Goal: Task Accomplishment & Management: Manage account settings

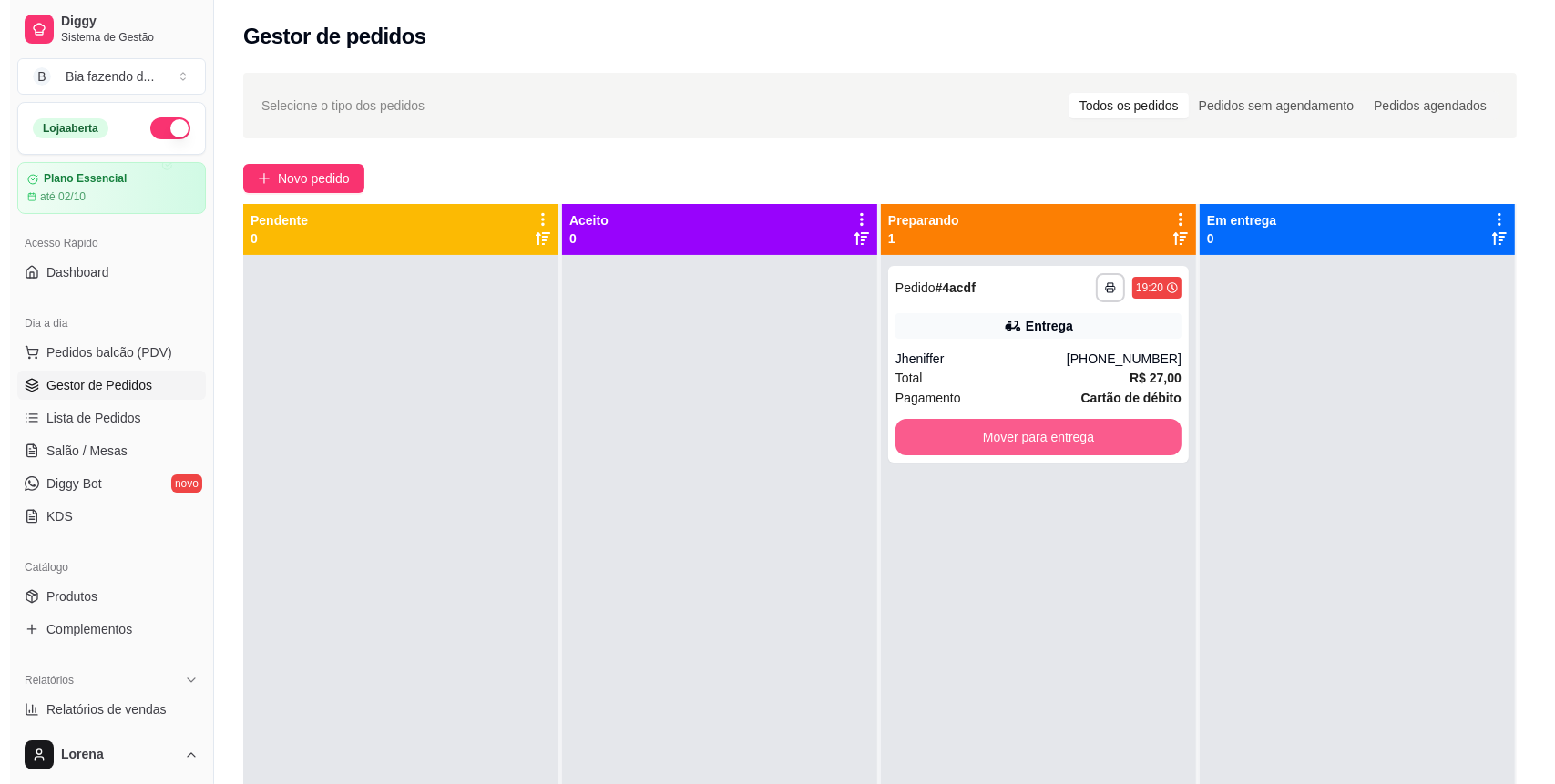
scroll to position [121, 0]
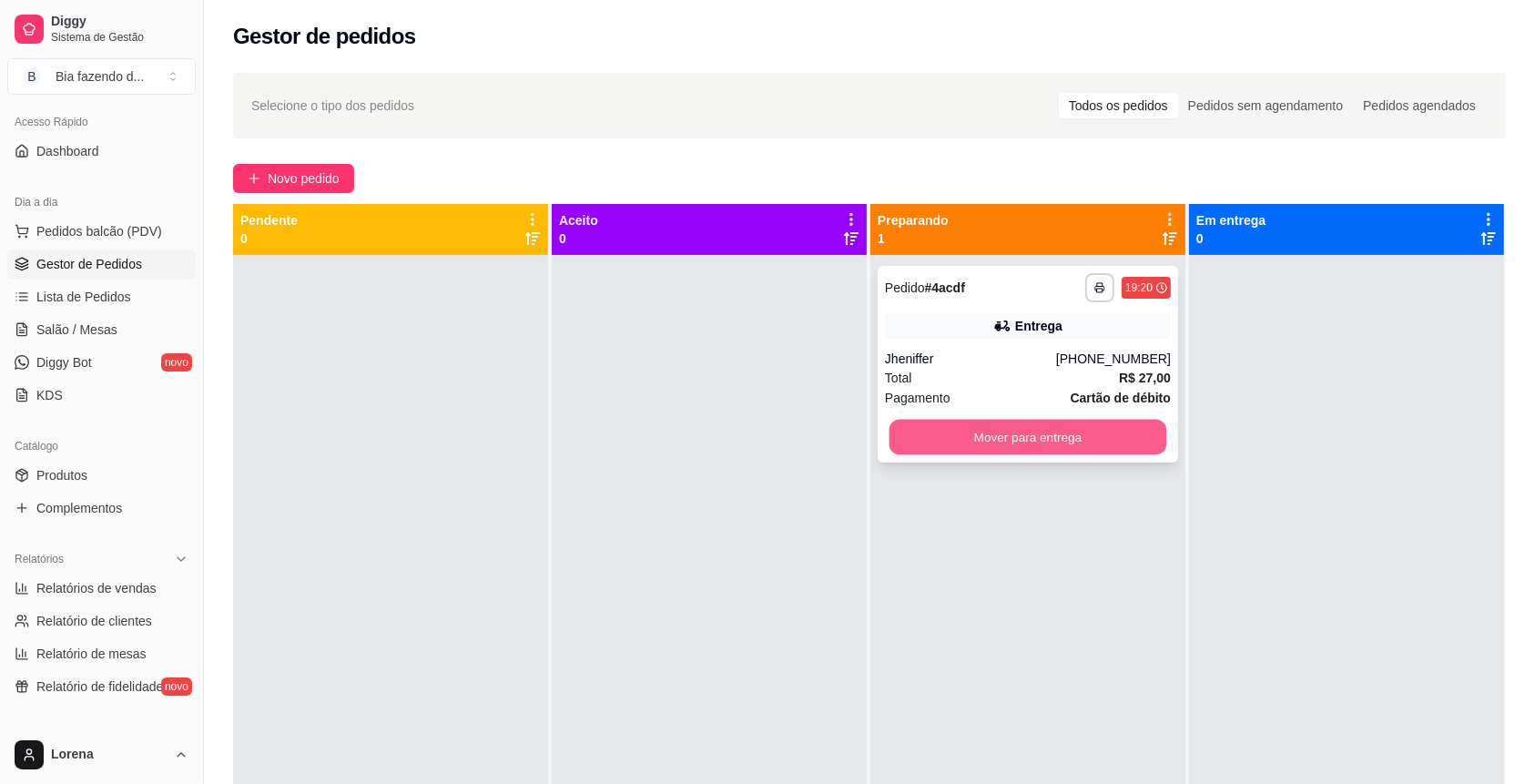
click at [959, 446] on button "Mover para entrega" at bounding box center [1028, 438] width 278 height 35
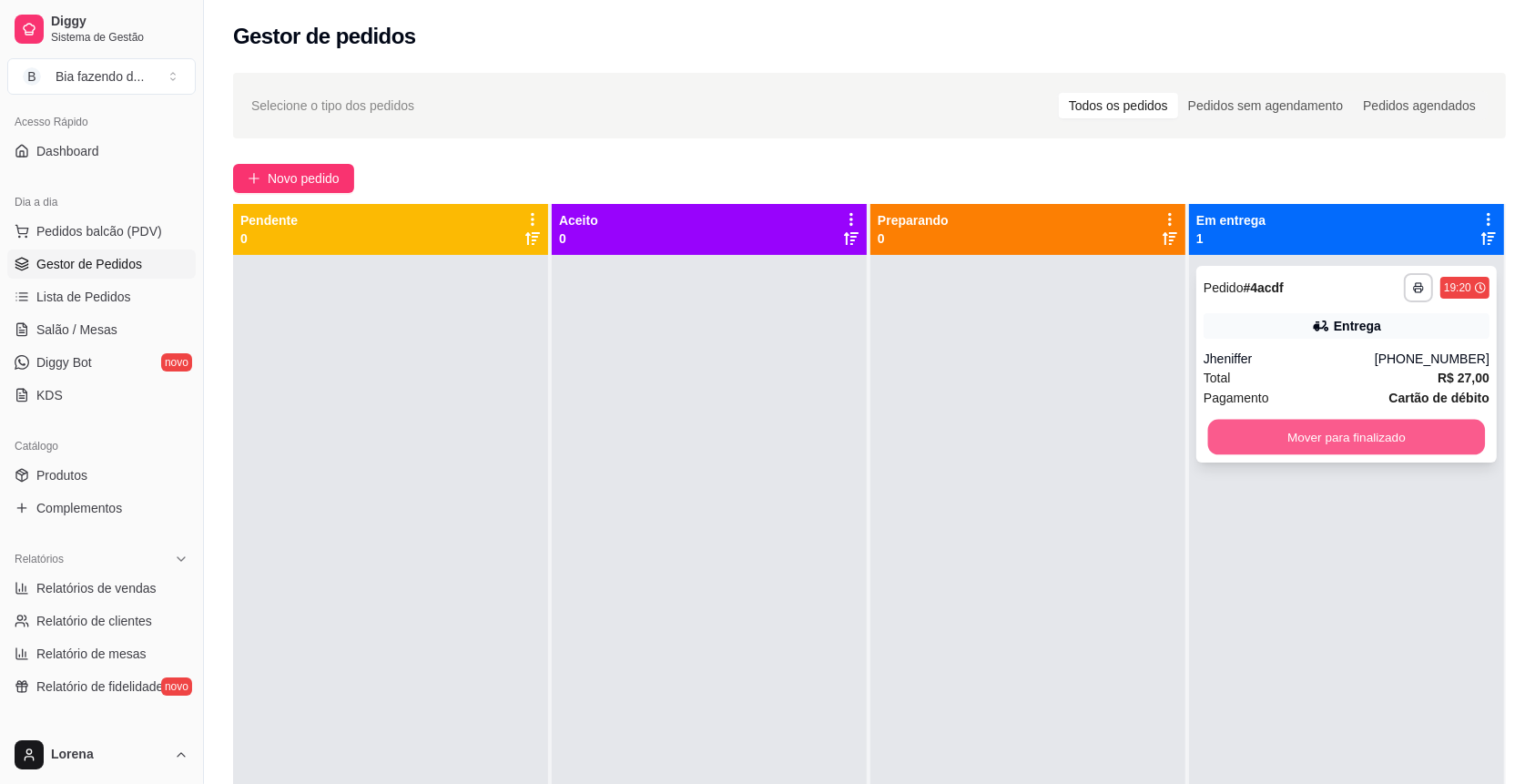
click at [1258, 454] on button "Mover para finalizado" at bounding box center [1347, 438] width 278 height 35
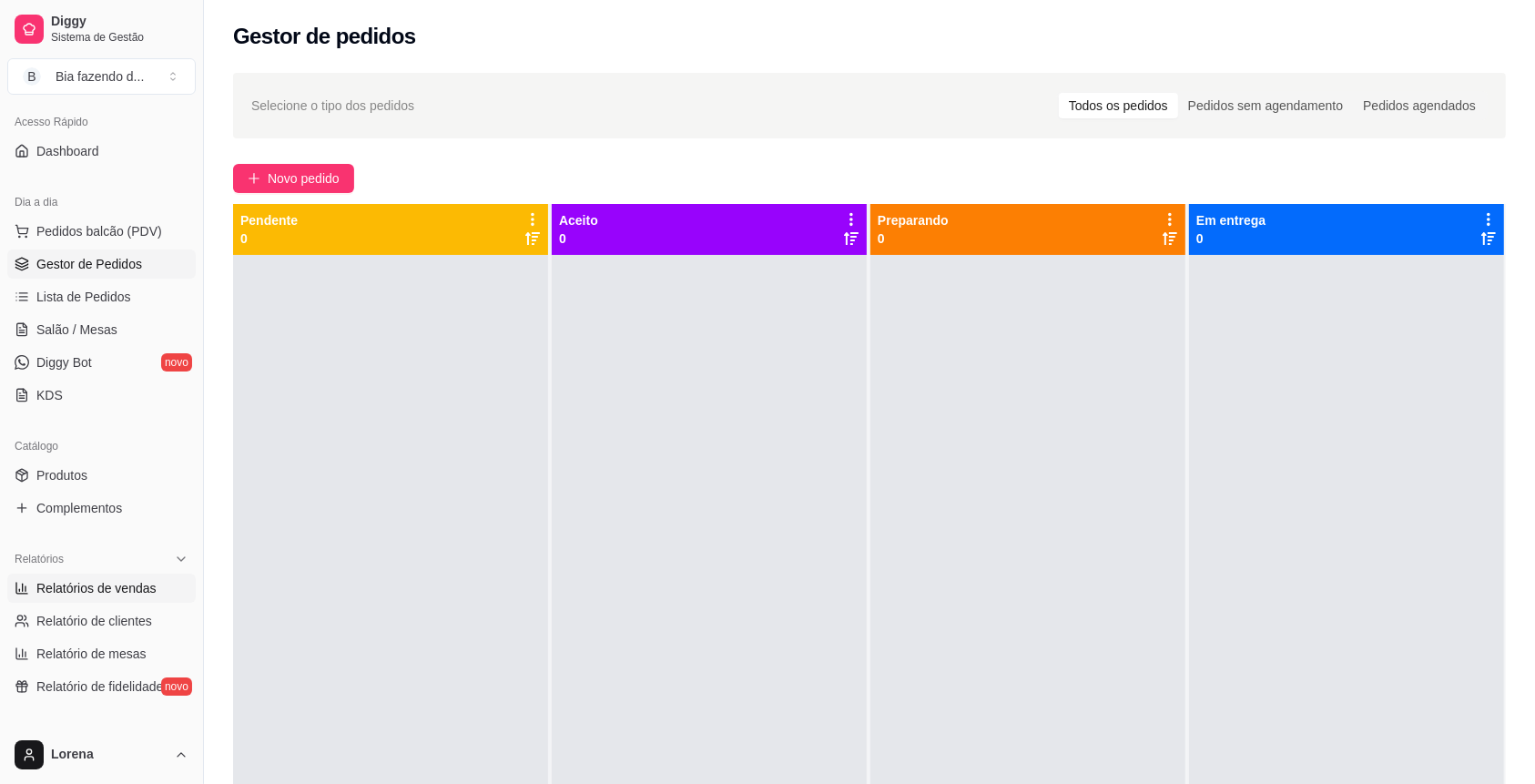
click at [97, 583] on span "Relatórios de vendas" at bounding box center [96, 588] width 120 height 19
select select "ALL"
select select "0"
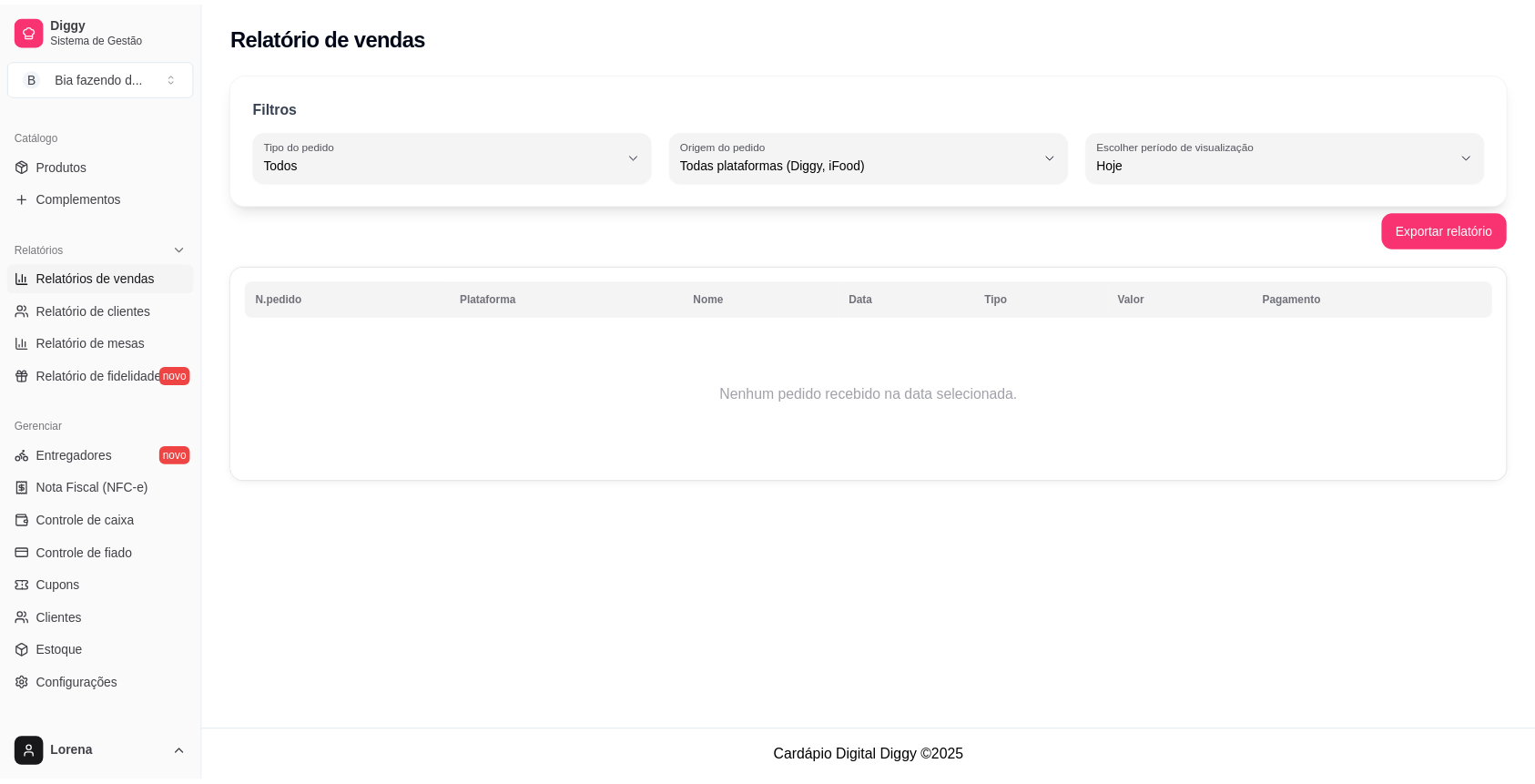
scroll to position [438, 0]
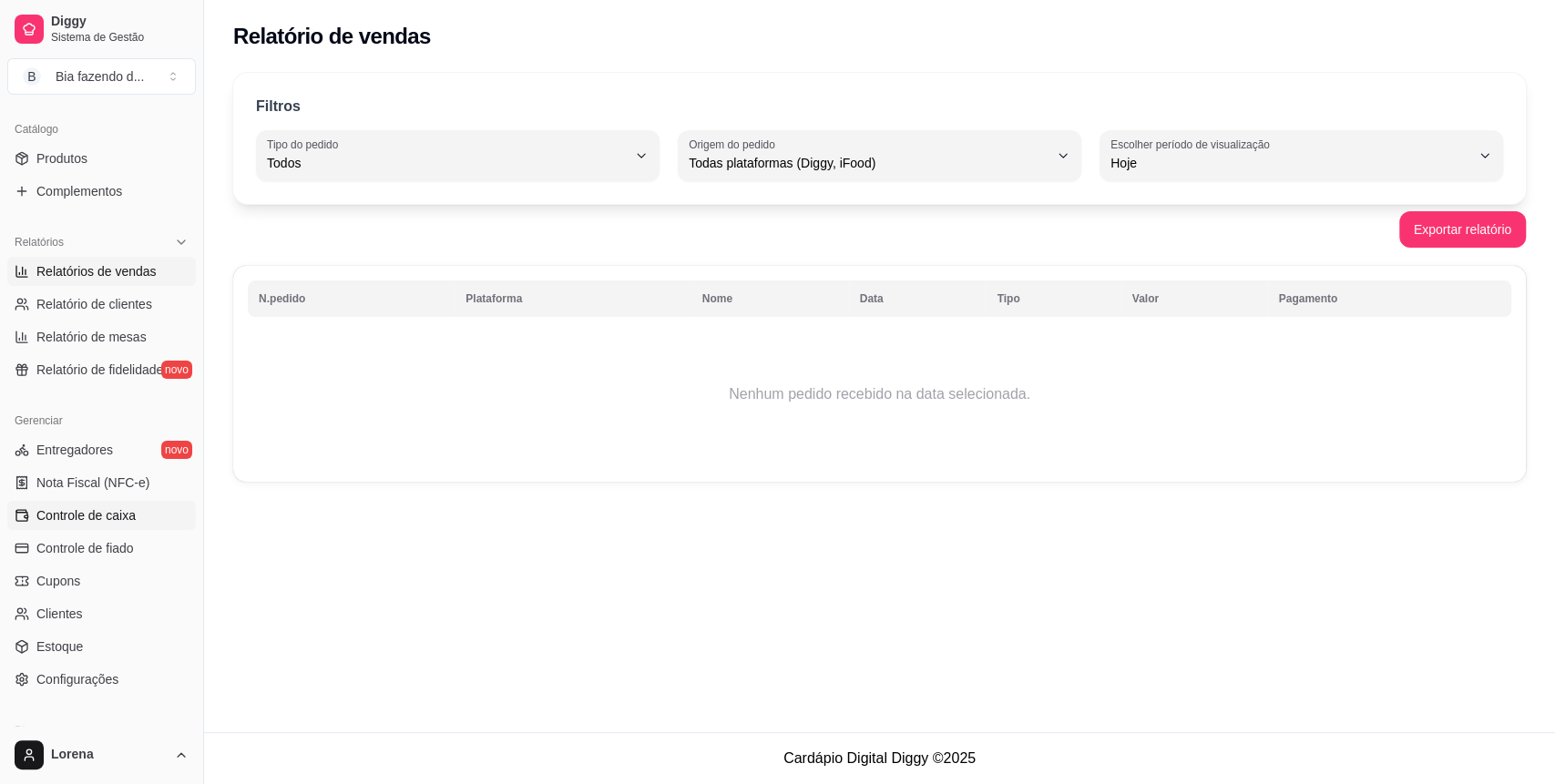
click at [105, 527] on link "Controle de caixa" at bounding box center [100, 516] width 188 height 29
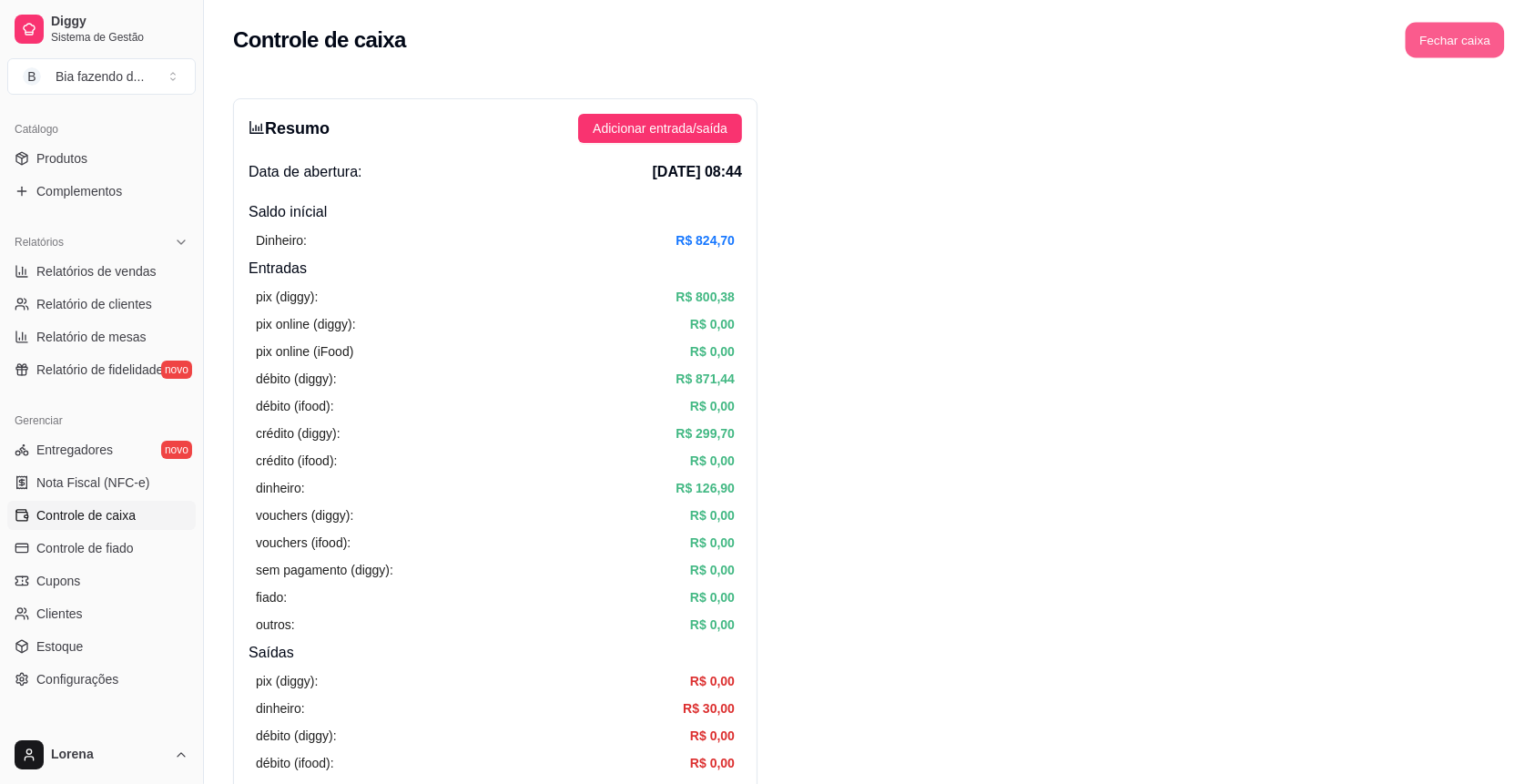
click at [1506, 47] on div "Fechar caixa" at bounding box center [1455, 39] width 102 height 36
click at [1463, 37] on button "Fechar caixa" at bounding box center [1456, 40] width 99 height 35
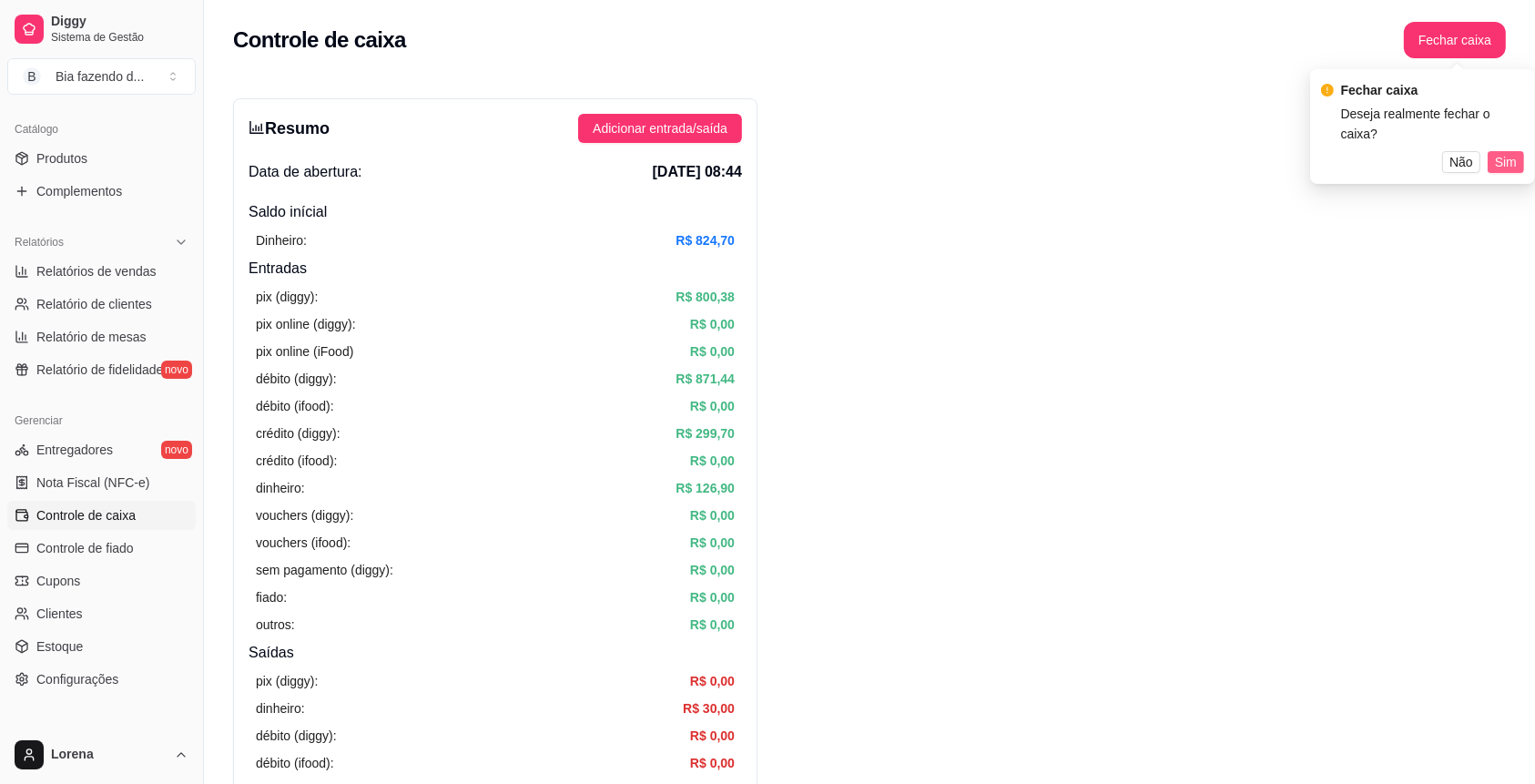
click at [1496, 152] on button "Sim" at bounding box center [1506, 162] width 36 height 21
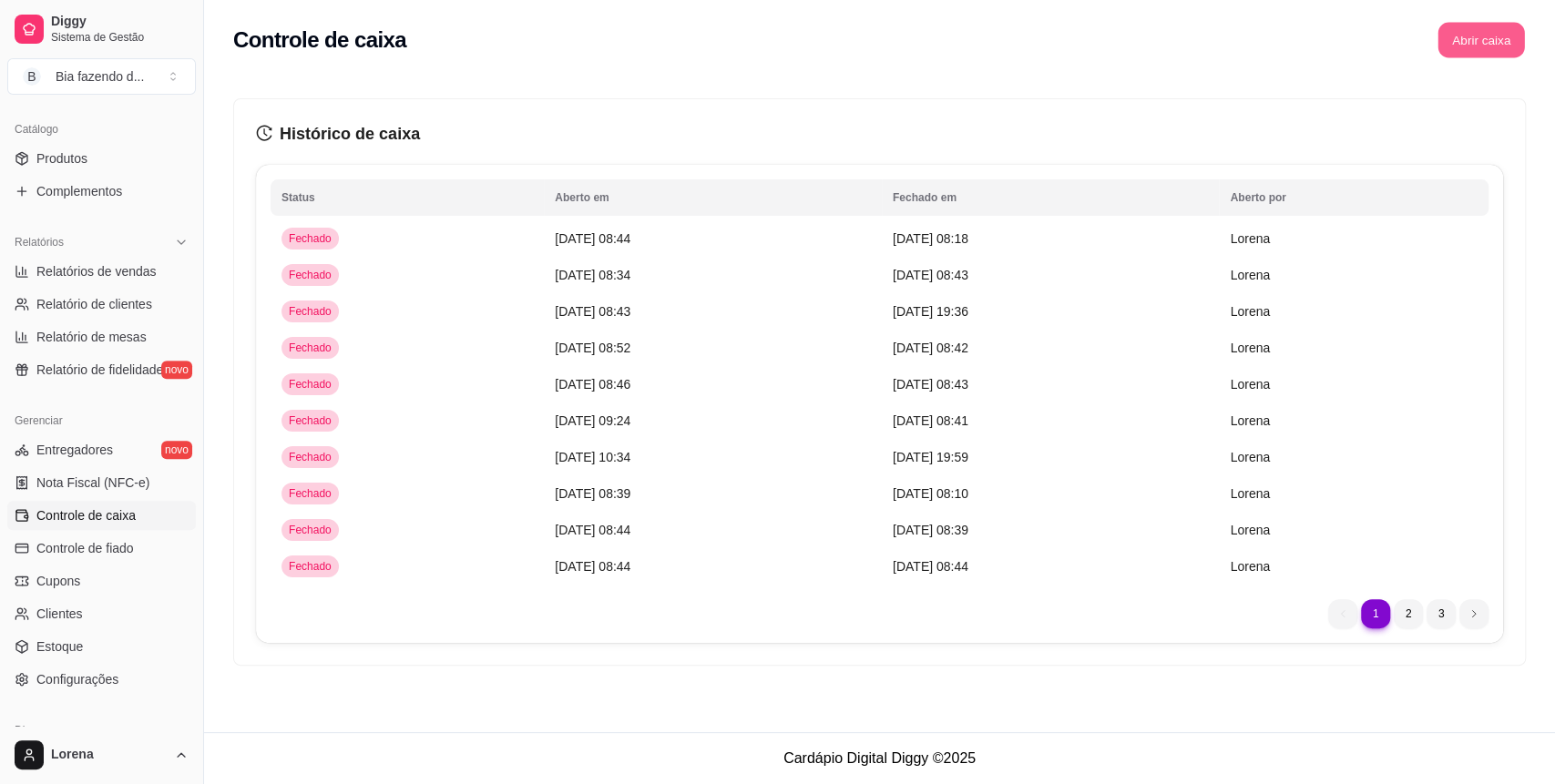
click at [1473, 47] on button "Abrir caixa" at bounding box center [1481, 40] width 87 height 35
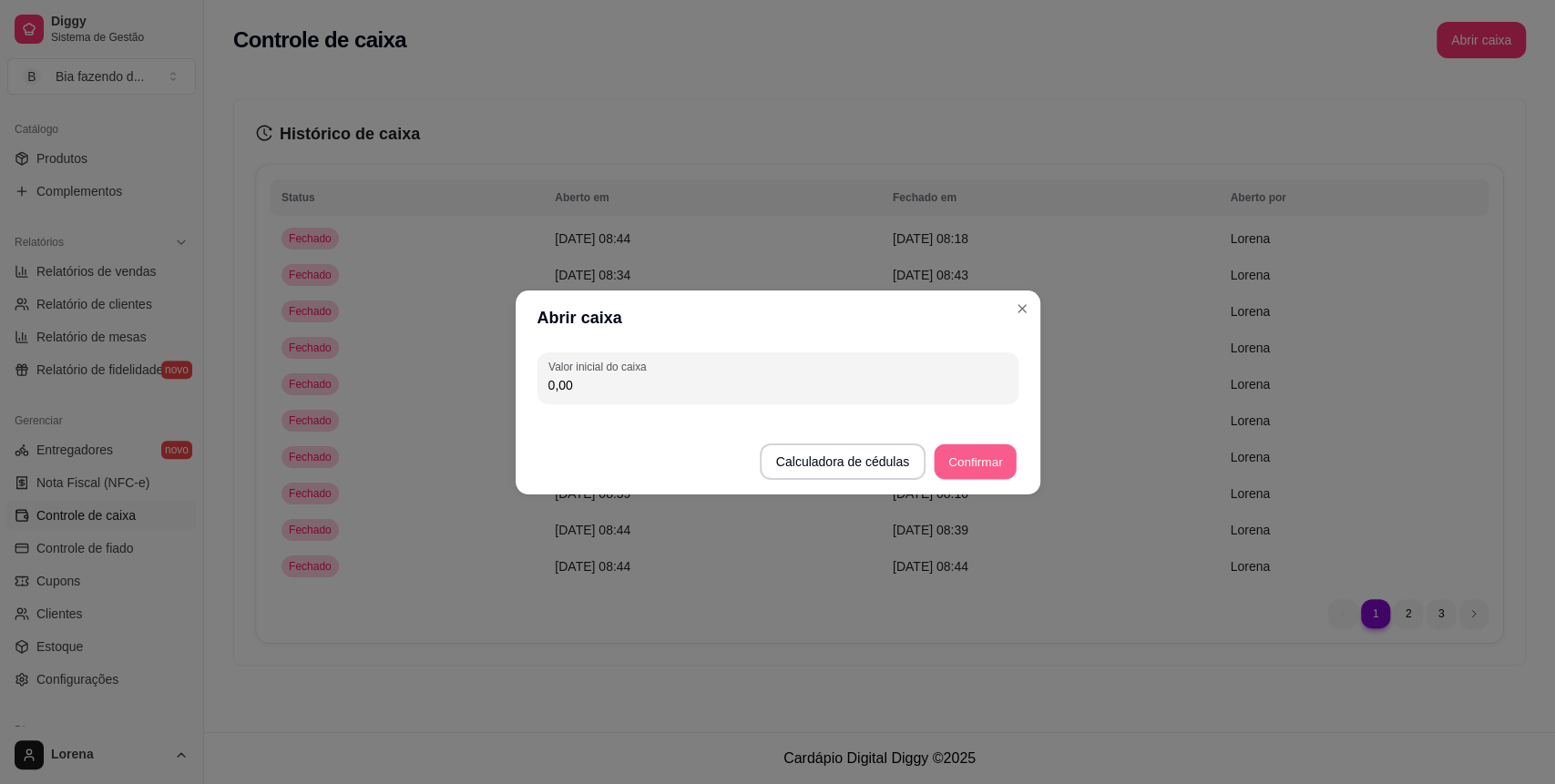
click at [979, 444] on button "Confirmar" at bounding box center [975, 461] width 83 height 35
